Goal: Task Accomplishment & Management: Manage account settings

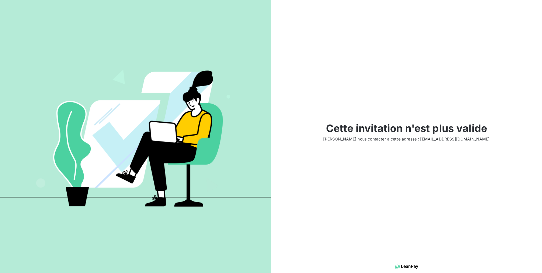
click at [404, 267] on img at bounding box center [406, 266] width 23 height 9
click at [441, 140] on span "Veuillez nous contacter à cette adresse : support@leanpay.fr" at bounding box center [406, 139] width 167 height 6
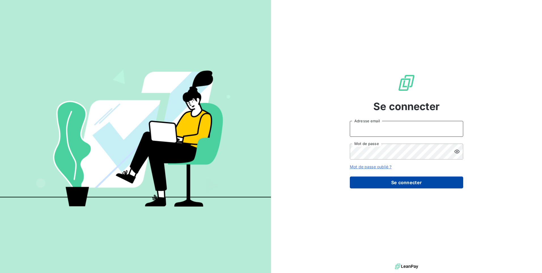
type input "[EMAIL_ADDRESS][PERSON_NAME][DOMAIN_NAME]"
click at [402, 183] on button "Se connecter" at bounding box center [406, 182] width 113 height 12
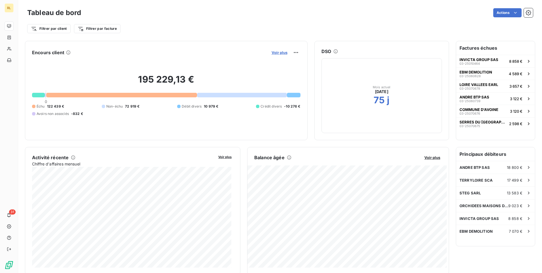
click at [275, 51] on span "Voir plus" at bounding box center [280, 52] width 16 height 5
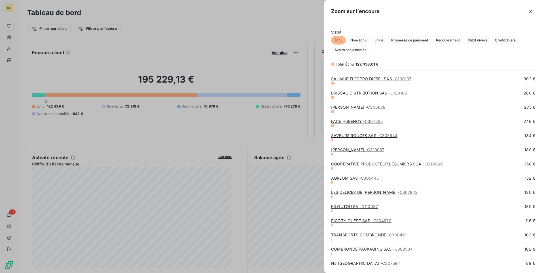
scroll to position [836, 0]
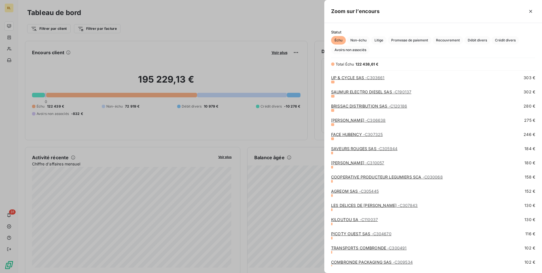
click at [237, 23] on div at bounding box center [271, 136] width 542 height 273
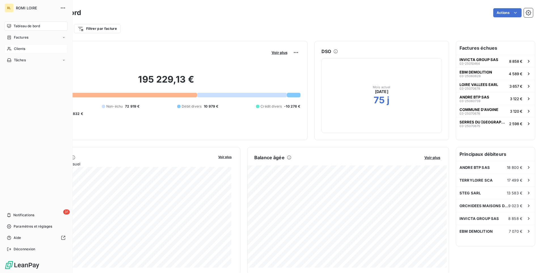
click at [22, 48] on span "Clients" at bounding box center [19, 48] width 11 height 5
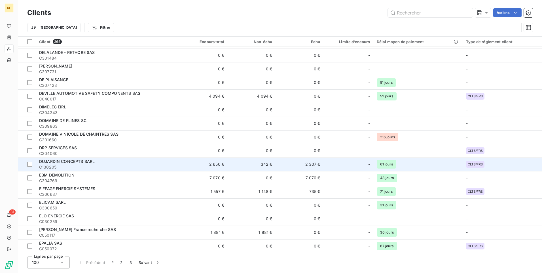
scroll to position [1157, 0]
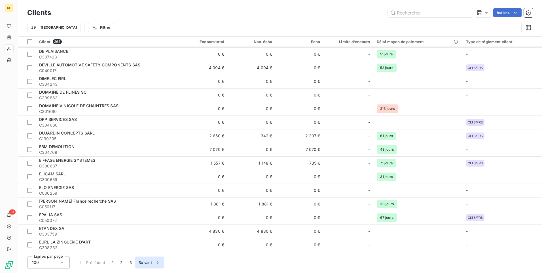
click at [147, 262] on button "Suivant" at bounding box center [149, 262] width 29 height 12
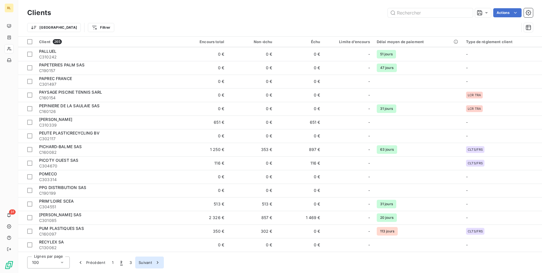
click at [148, 261] on button "Suivant" at bounding box center [149, 262] width 29 height 12
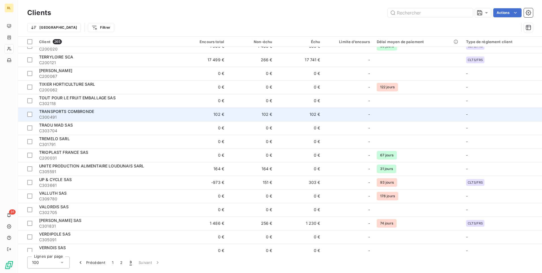
scroll to position [595, 0]
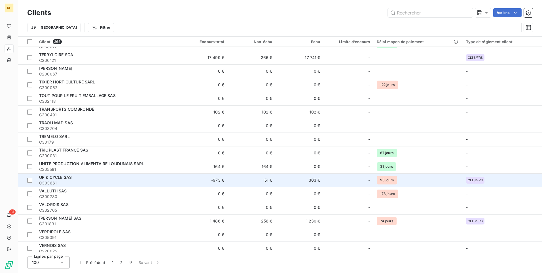
click at [73, 181] on span "C303661" at bounding box center [107, 183] width 137 height 6
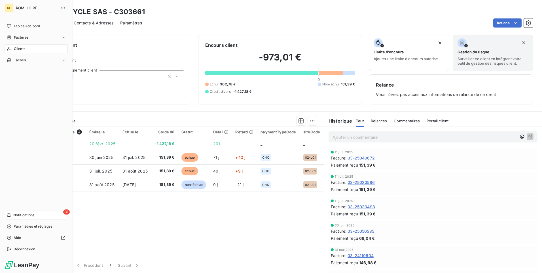
click at [18, 215] on span "Notifications" at bounding box center [23, 214] width 21 height 5
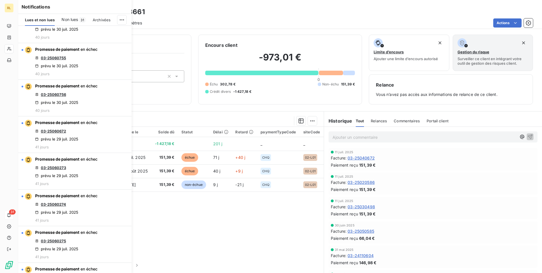
scroll to position [550, 0]
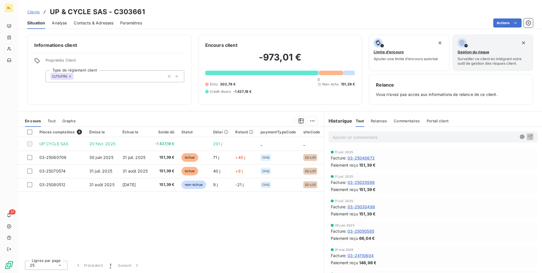
click at [160, 97] on div "Informations client Propriétés Client Type de réglement client CLTS/FRS" at bounding box center [109, 70] width 164 height 70
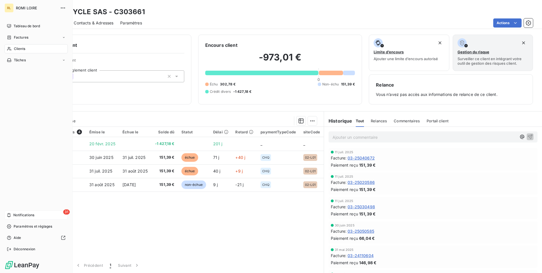
click at [14, 48] on span "Clients" at bounding box center [19, 48] width 11 height 5
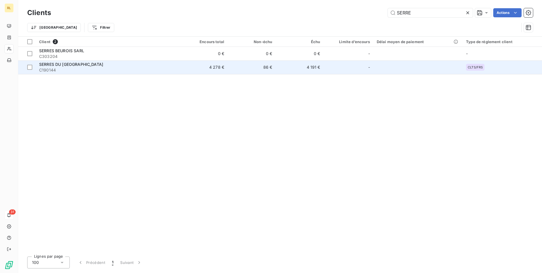
type input "SERRE"
click at [71, 68] on span "C190144" at bounding box center [107, 70] width 137 height 6
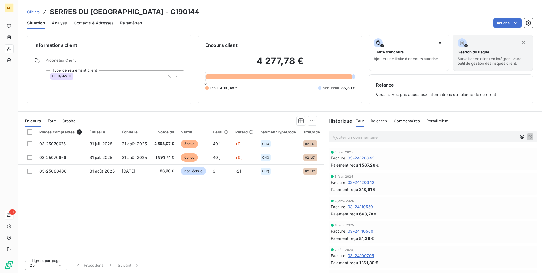
click at [34, 11] on span "Clients" at bounding box center [33, 12] width 12 height 5
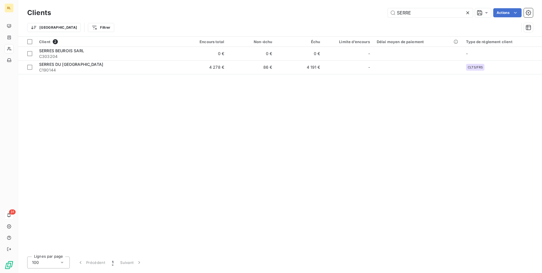
drag, startPoint x: 412, startPoint y: 13, endPoint x: 363, endPoint y: 9, distance: 50.1
click at [363, 9] on div "SERRE Actions" at bounding box center [295, 12] width 475 height 9
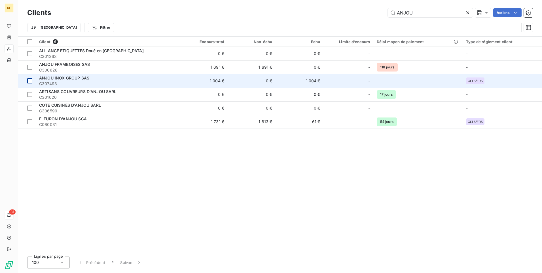
type input "ANJOU"
click at [30, 81] on div at bounding box center [29, 80] width 5 height 5
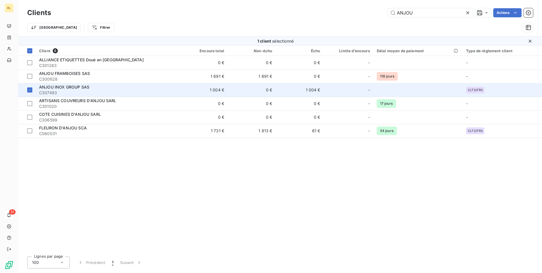
click at [106, 89] on div "ANJOU INOX GROUP SAS" at bounding box center [107, 87] width 137 height 6
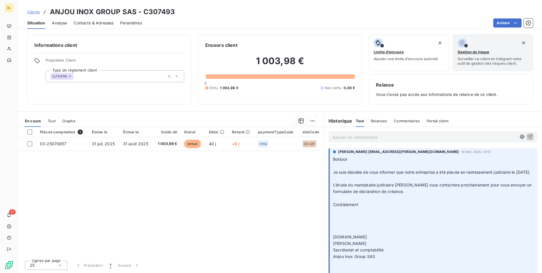
click at [33, 12] on span "Clients" at bounding box center [33, 12] width 12 height 5
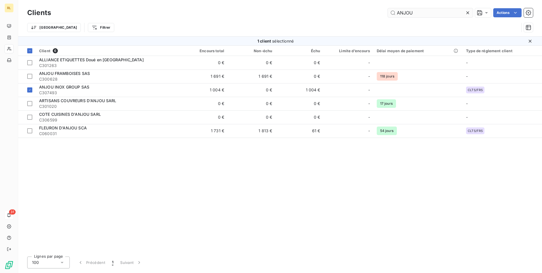
drag, startPoint x: 415, startPoint y: 12, endPoint x: 394, endPoint y: 9, distance: 21.5
click at [394, 9] on input "ANJOU" at bounding box center [430, 12] width 85 height 9
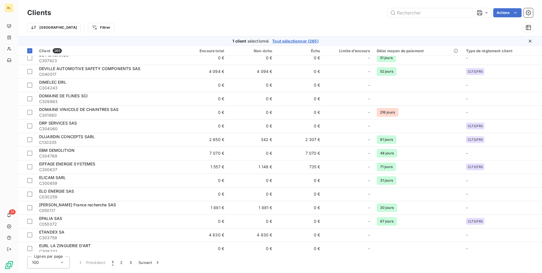
scroll to position [1166, 0]
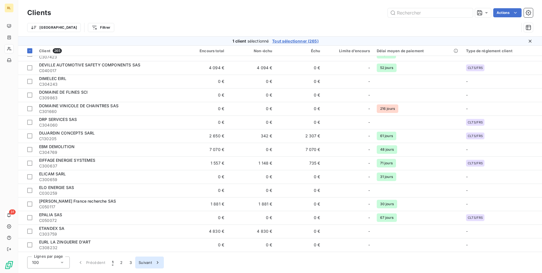
click at [151, 262] on button "Suivant" at bounding box center [149, 262] width 29 height 12
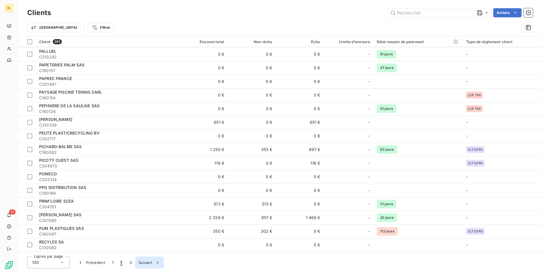
scroll to position [1157, 0]
click at [147, 261] on button "Suivant" at bounding box center [149, 262] width 29 height 12
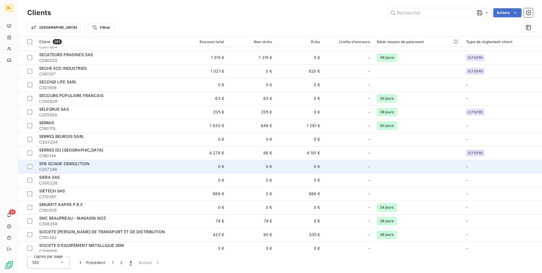
scroll to position [56, 0]
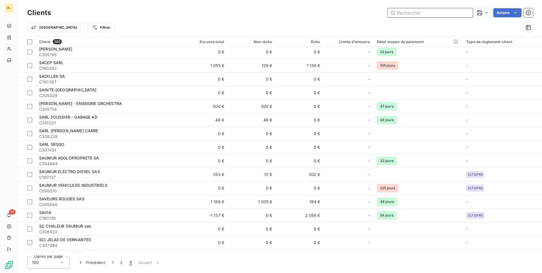
click at [401, 15] on input "text" at bounding box center [430, 12] width 85 height 9
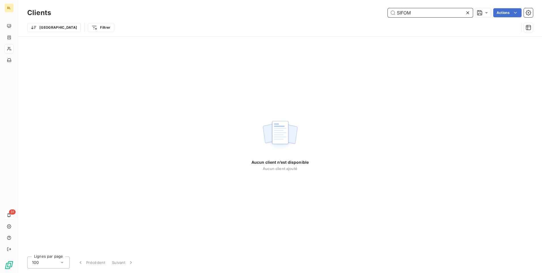
drag, startPoint x: 414, startPoint y: 13, endPoint x: 387, endPoint y: 9, distance: 27.0
click at [387, 9] on div "SIFOM Actions" at bounding box center [295, 12] width 475 height 9
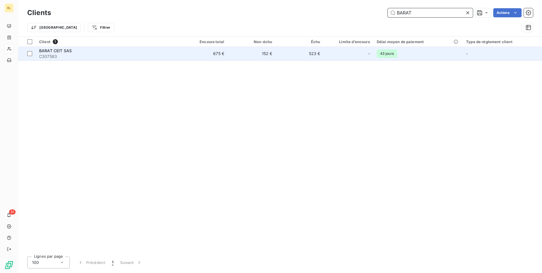
type input "BARAT"
click at [96, 56] on span "C307583" at bounding box center [107, 57] width 137 height 6
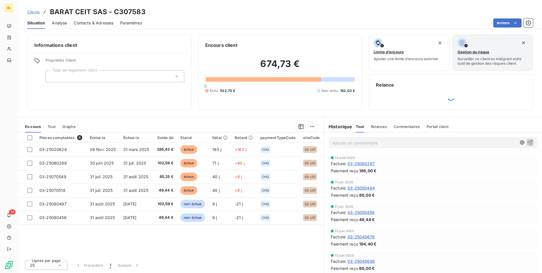
click at [379, 125] on span "Relances" at bounding box center [379, 126] width 16 height 5
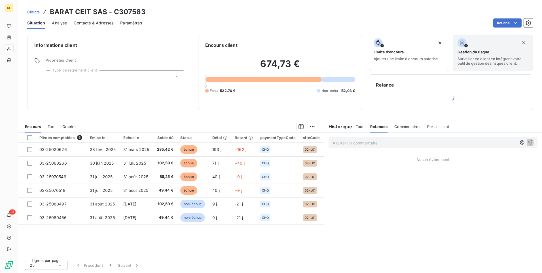
click at [348, 126] on h6 "Historique" at bounding box center [338, 126] width 28 height 7
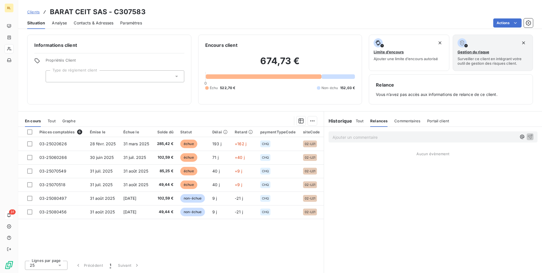
click at [358, 121] on span "Tout" at bounding box center [360, 121] width 8 height 5
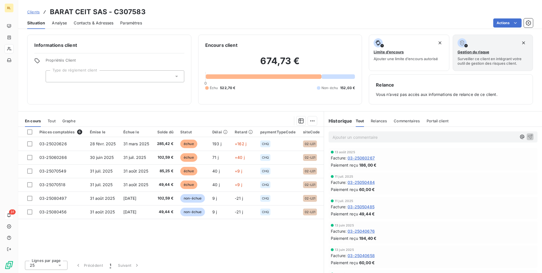
click at [411, 120] on span "Commentaires" at bounding box center [407, 121] width 26 height 5
